Goal: Navigation & Orientation: Find specific page/section

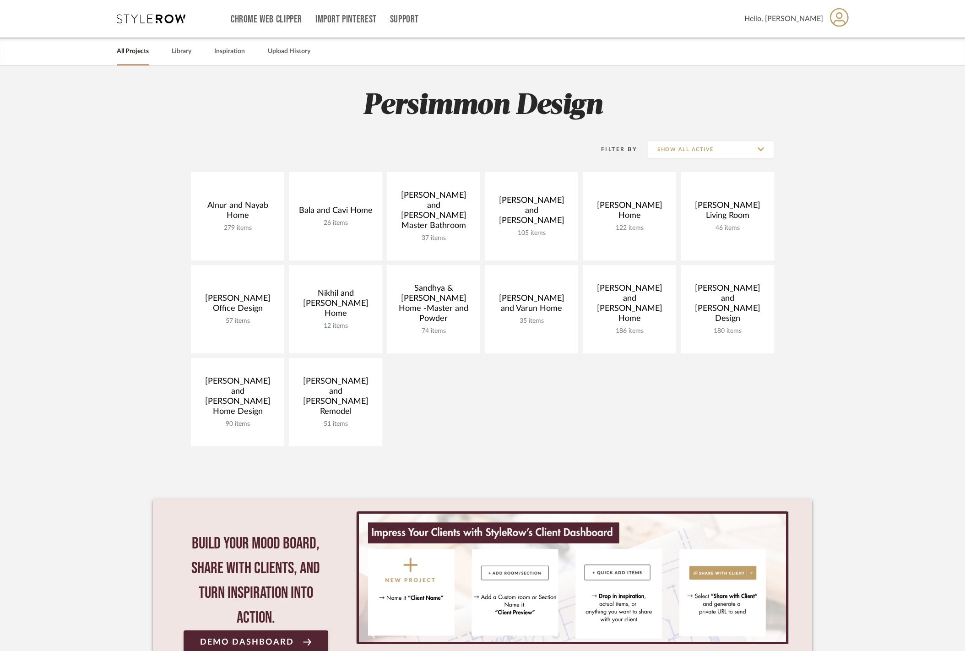
click at [855, 223] on project-collections "Explore the Client Dashboard in Action! See how mood boards, project files, and…" at bounding box center [482, 383] width 965 height 634
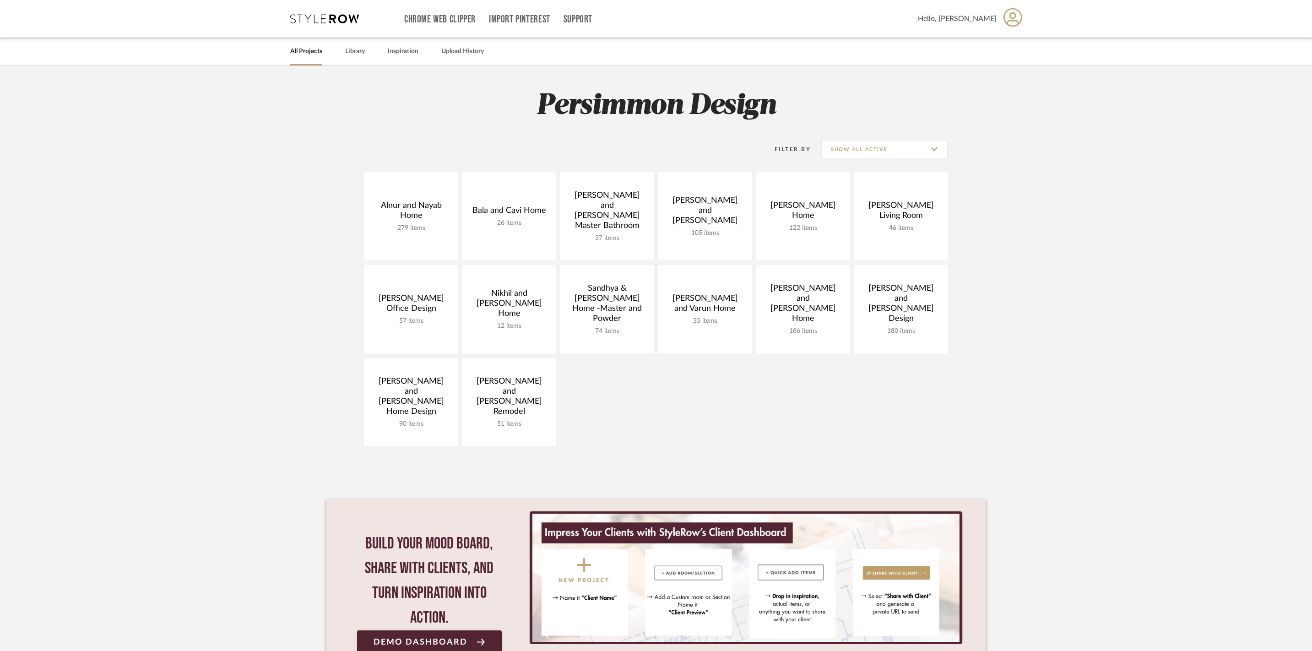
click at [600, 396] on div "Alnur and Nayab Home 279 items View Budget Open Project Bala and Cavi Home 26 i…" at bounding box center [655, 311] width 659 height 279
click at [607, 407] on div "Alnur and Nayab Home 279 items View Budget Open Project Bala and Cavi Home 26 i…" at bounding box center [655, 311] width 659 height 279
